Goal: Task Accomplishment & Management: Manage account settings

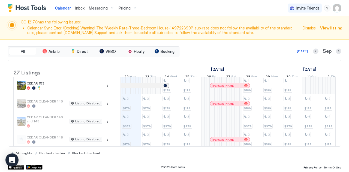
scroll to position [159, 0]
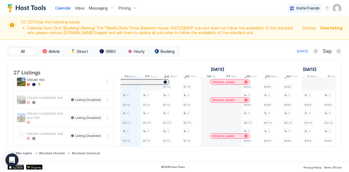
click at [332, 28] on span "View listing" at bounding box center [331, 28] width 22 height 6
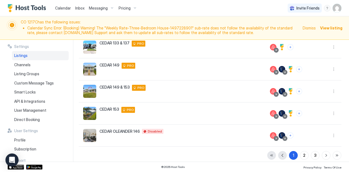
scroll to position [169, 0]
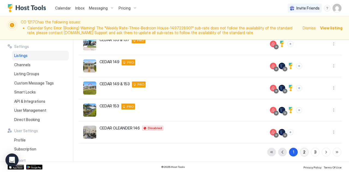
click at [303, 151] on div "2" at bounding box center [304, 152] width 2 height 6
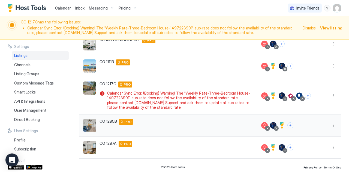
scroll to position [184, 0]
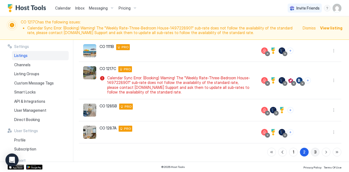
click at [314, 151] on div "3" at bounding box center [315, 152] width 2 height 6
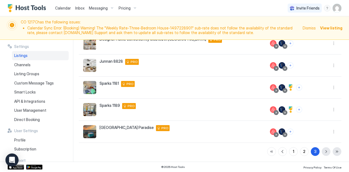
scroll to position [103, 0]
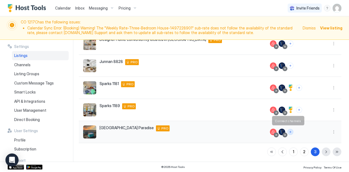
click at [288, 132] on button "Connect channels" at bounding box center [291, 132] width 6 height 6
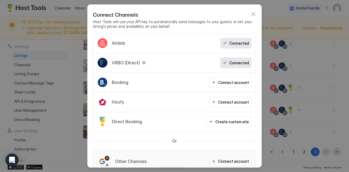
scroll to position [9, 0]
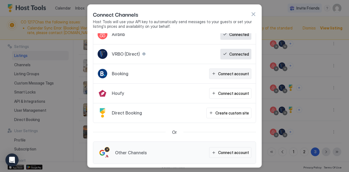
click at [218, 73] on div "Connect account" at bounding box center [233, 74] width 31 height 6
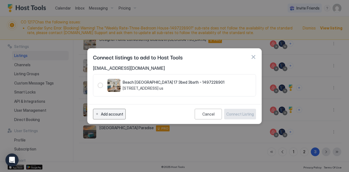
click at [112, 113] on div "Add account" at bounding box center [112, 114] width 22 height 6
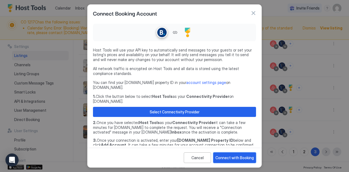
click at [233, 160] on div "Connect with Booking" at bounding box center [235, 158] width 38 height 6
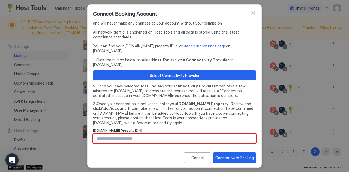
click at [149, 134] on input "Input Field" at bounding box center [174, 138] width 163 height 9
click at [140, 134] on input "Input Field" at bounding box center [174, 138] width 163 height 9
paste input "********"
type input "********"
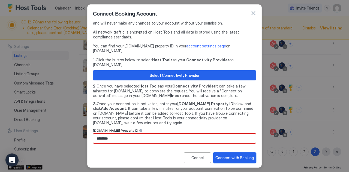
click at [245, 156] on div "Connect with Booking" at bounding box center [235, 158] width 38 height 6
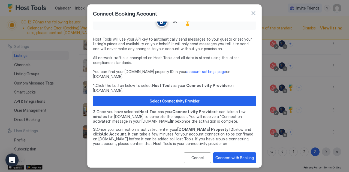
scroll to position [0, 0]
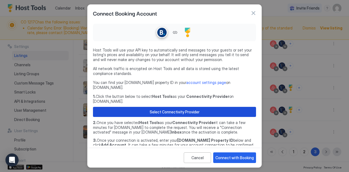
click at [189, 109] on div "Select Connectivity Provider" at bounding box center [175, 112] width 50 height 6
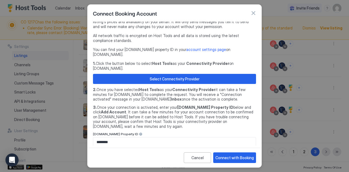
scroll to position [39, 0]
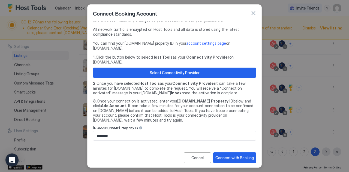
click at [140, 131] on input "********" at bounding box center [174, 135] width 163 height 9
click at [227, 159] on div "Connect with Booking" at bounding box center [235, 158] width 38 height 6
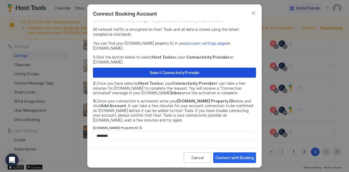
click at [164, 70] on div "Select Connectivity Provider" at bounding box center [175, 73] width 50 height 6
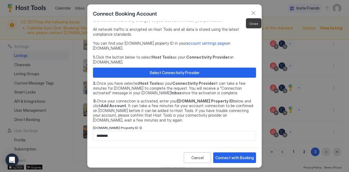
click at [253, 13] on button "button" at bounding box center [253, 12] width 5 height 5
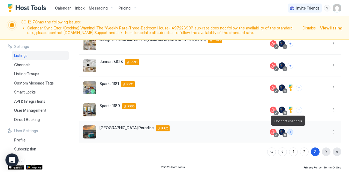
click at [288, 130] on button "Connect channels" at bounding box center [291, 132] width 6 height 6
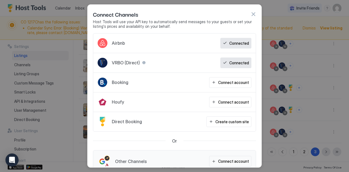
click at [141, 81] on div "Booking Connect account" at bounding box center [174, 83] width 163 height 20
click at [228, 82] on div "Connect account" at bounding box center [233, 83] width 31 height 6
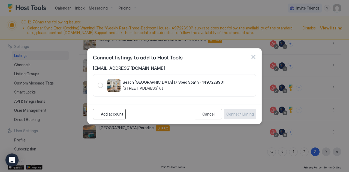
click at [106, 114] on div "Add account" at bounding box center [112, 114] width 22 height 6
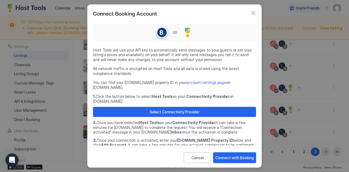
click at [220, 160] on div "Connect with Booking" at bounding box center [235, 158] width 38 height 6
click at [227, 157] on div "Connect with Booking" at bounding box center [235, 158] width 38 height 6
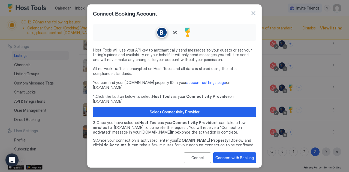
scroll to position [37, 0]
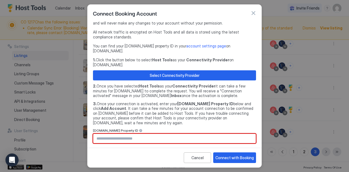
click at [162, 134] on input "Input Field" at bounding box center [174, 138] width 163 height 9
type input "********"
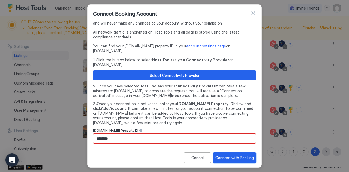
click at [237, 156] on div "Connect with Booking" at bounding box center [235, 158] width 38 height 6
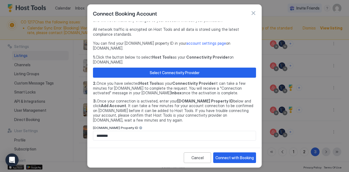
scroll to position [38, 0]
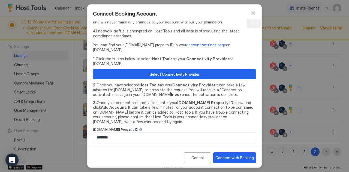
click at [253, 11] on button "button" at bounding box center [253, 12] width 5 height 5
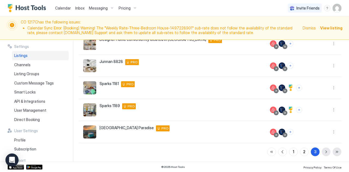
click at [337, 11] on img "User profile" at bounding box center [337, 8] width 9 height 9
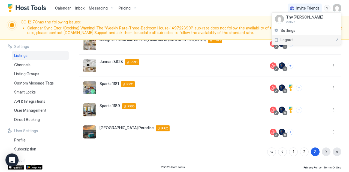
click at [290, 38] on span "Logout" at bounding box center [287, 39] width 12 height 5
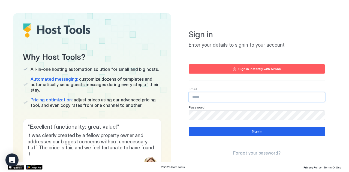
click at [219, 96] on input "Input Field" at bounding box center [257, 97] width 136 height 9
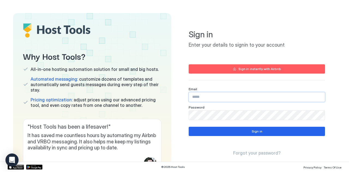
type input "**********"
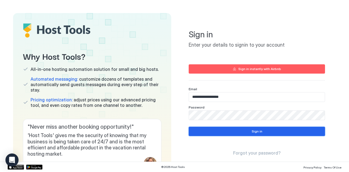
click at [211, 134] on button "Sign in" at bounding box center [257, 131] width 136 height 9
